Goal: Task Accomplishment & Management: Manage account settings

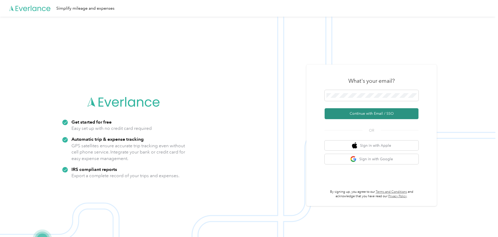
click at [248, 112] on button "Continue with Email / SSO" at bounding box center [371, 113] width 94 height 11
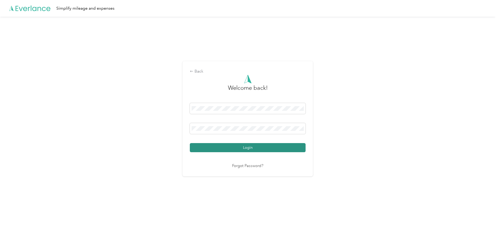
click at [240, 147] on button "Login" at bounding box center [248, 147] width 116 height 9
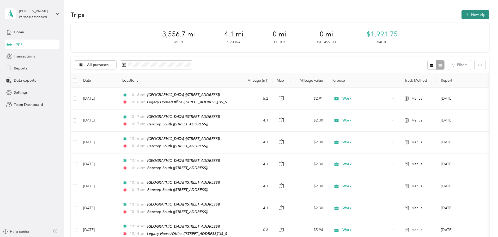
click at [248, 14] on button "New trip" at bounding box center [475, 14] width 28 height 9
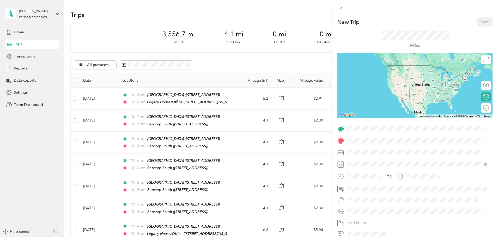
click at [248, 166] on strong "[GEOGRAPHIC_DATA]" at bounding box center [376, 166] width 39 height 5
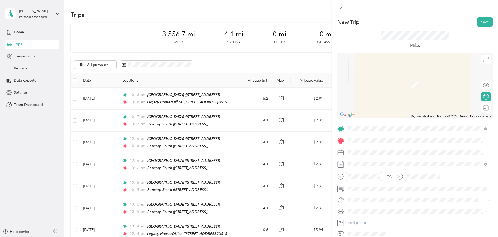
click at [248, 163] on div "Bancorp South [STREET_ADDRESS]" at bounding box center [373, 164] width 33 height 11
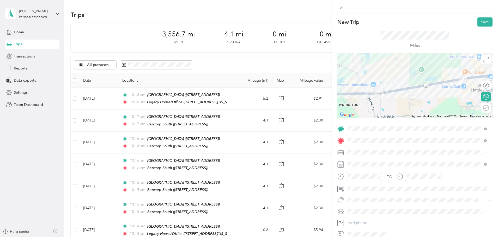
click at [248, 161] on span "Work" at bounding box center [353, 162] width 9 height 4
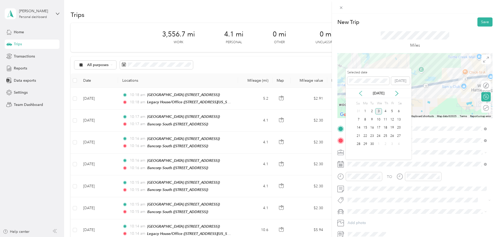
click at [248, 94] on icon at bounding box center [360, 93] width 5 height 5
click at [248, 143] on div "27" at bounding box center [378, 144] width 7 height 7
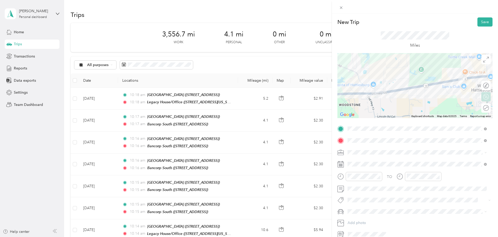
click at [248, 107] on div "Round trip" at bounding box center [489, 108] width 0 height 5
click at [248, 107] on div at bounding box center [480, 108] width 5 height 5
click at [248, 21] on button "Save" at bounding box center [484, 21] width 15 height 9
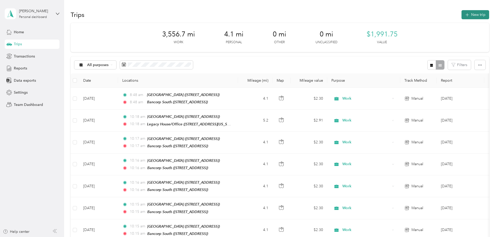
click at [248, 13] on button "New trip" at bounding box center [475, 14] width 28 height 9
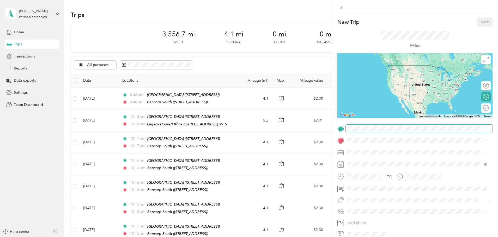
click at [248, 131] on span at bounding box center [419, 129] width 147 height 8
click at [248, 165] on strong "[GEOGRAPHIC_DATA]" at bounding box center [376, 166] width 39 height 5
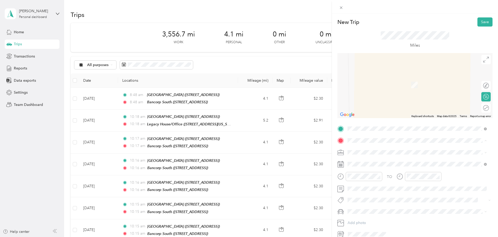
click at [248, 162] on strong "Bancorp South" at bounding box center [369, 161] width 25 height 5
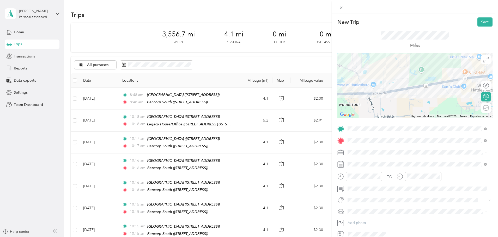
click at [248, 161] on span "Work" at bounding box center [353, 160] width 9 height 4
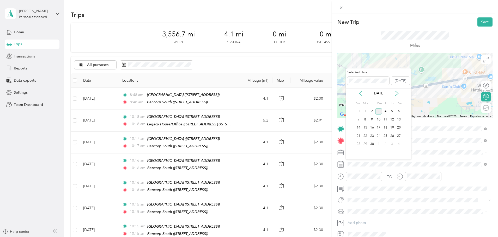
click at [248, 93] on icon at bounding box center [360, 93] width 5 height 5
click at [248, 143] on div "28" at bounding box center [385, 144] width 7 height 7
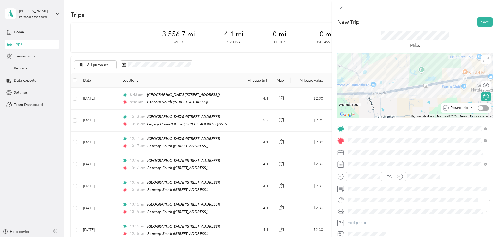
click at [248, 108] on div at bounding box center [480, 108] width 5 height 5
click at [248, 20] on button "Save" at bounding box center [484, 21] width 15 height 9
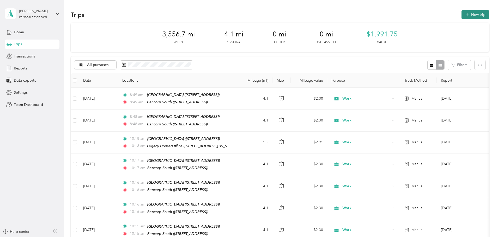
click at [248, 18] on button "New trip" at bounding box center [475, 14] width 28 height 9
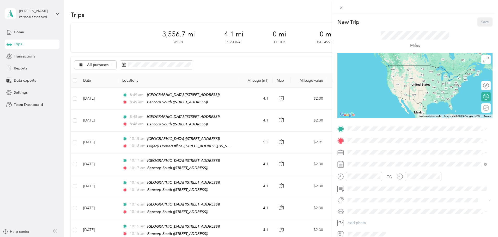
click at [248, 170] on span "[STREET_ADDRESS]" at bounding box center [373, 171] width 33 height 4
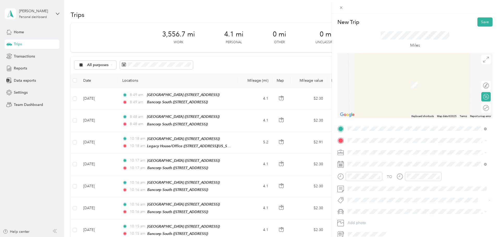
click at [248, 162] on div "Bancorp South [STREET_ADDRESS]" at bounding box center [373, 164] width 33 height 11
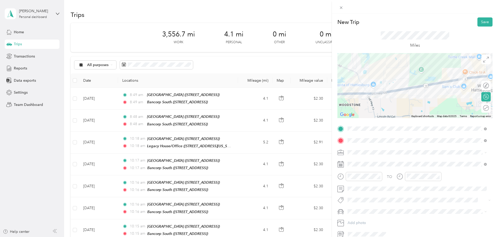
click at [248, 160] on div "Work" at bounding box center [417, 161] width 136 height 5
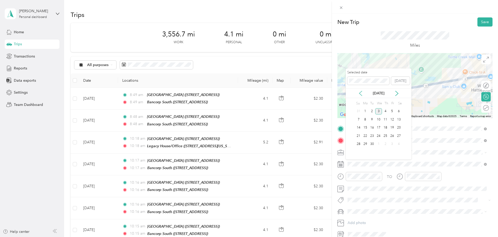
click at [248, 95] on icon at bounding box center [360, 93] width 5 height 5
click at [248, 143] on div "29" at bounding box center [392, 144] width 7 height 7
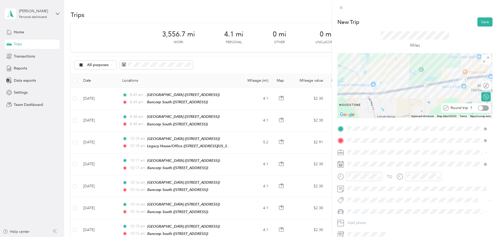
click at [248, 107] on div at bounding box center [483, 108] width 11 height 5
click at [248, 22] on button "Save" at bounding box center [484, 21] width 15 height 9
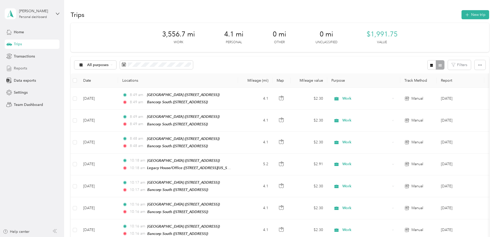
click at [22, 67] on span "Reports" at bounding box center [20, 68] width 13 height 5
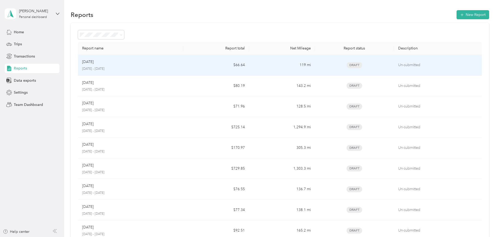
click at [248, 66] on td "119 mi" at bounding box center [282, 65] width 66 height 21
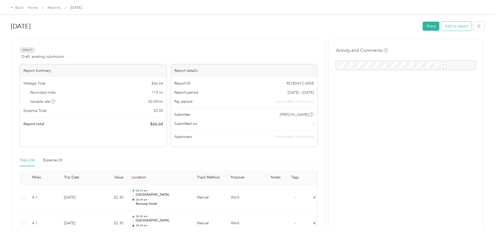
click at [248, 28] on button "Add to report" at bounding box center [456, 26] width 30 height 9
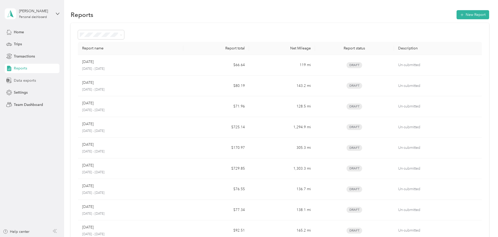
click at [24, 82] on span "Data exports" at bounding box center [25, 80] width 22 height 5
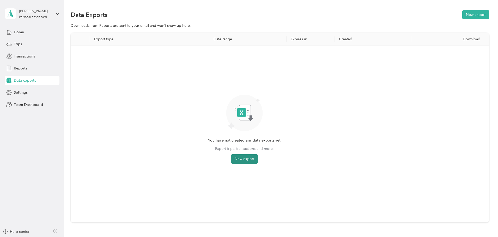
click at [248, 160] on button "New export" at bounding box center [244, 159] width 27 height 9
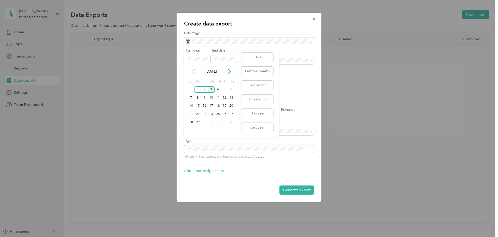
click at [193, 72] on icon at bounding box center [193, 71] width 5 height 5
click at [223, 91] on div "1" at bounding box center [224, 90] width 7 height 7
click at [191, 130] on div "31" at bounding box center [191, 130] width 7 height 7
click at [222, 92] on label "PDF" at bounding box center [228, 91] width 13 height 4
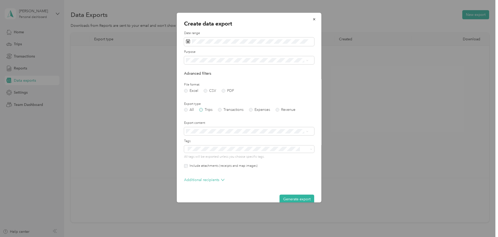
click at [207, 110] on label "Trips" at bounding box center [205, 110] width 13 height 4
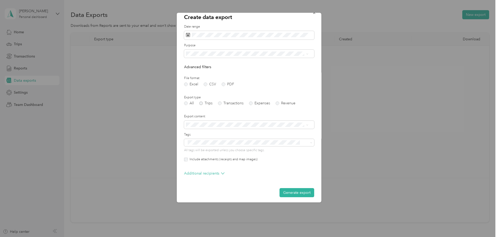
scroll to position [9, 0]
click at [248, 188] on button "Generate export" at bounding box center [296, 190] width 35 height 9
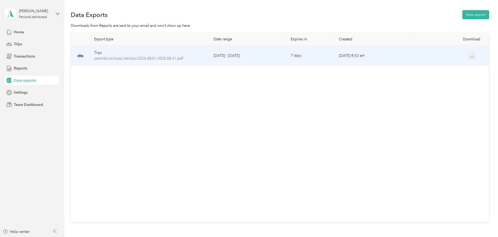
click at [248, 57] on icon "button" at bounding box center [471, 56] width 5 height 5
